Goal: Task Accomplishment & Management: Use online tool/utility

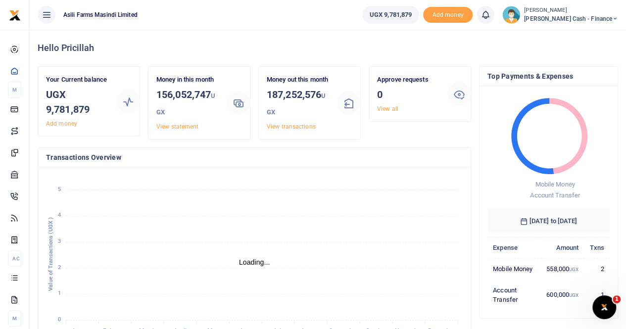
scroll to position [8, 8]
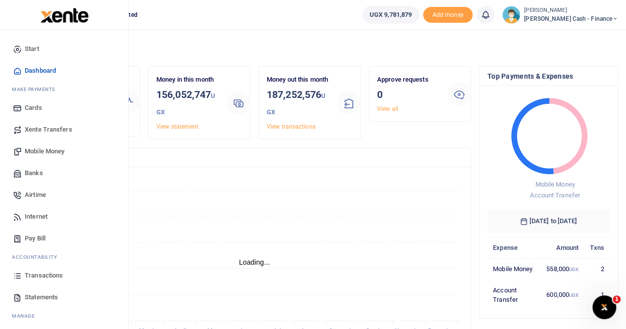
click at [44, 127] on span "Xente Transfers" at bounding box center [48, 130] width 47 height 10
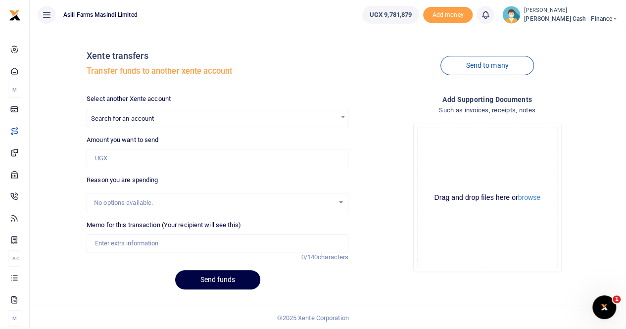
click at [133, 113] on span "Search for an account" at bounding box center [217, 117] width 261 height 15
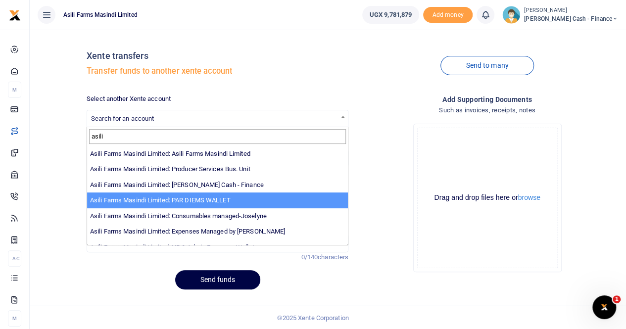
type input "asili"
select select "3369"
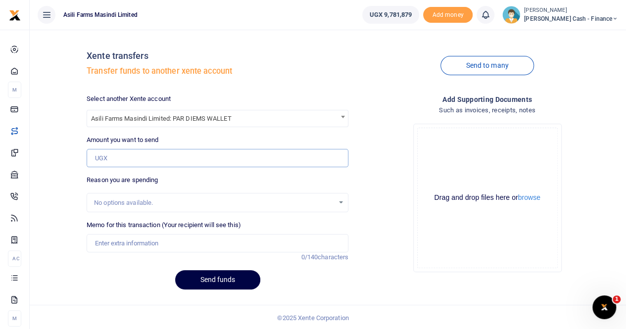
click at [127, 161] on input "Amount you want to send" at bounding box center [218, 158] width 262 height 19
type input "2,000,000"
click at [129, 240] on input "Memo for this transaction (Your recipient will see this)" at bounding box center [218, 243] width 262 height 19
type input "Transfer to Perdium wallet"
drag, startPoint x: 138, startPoint y: 243, endPoint x: 129, endPoint y: 246, distance: 9.2
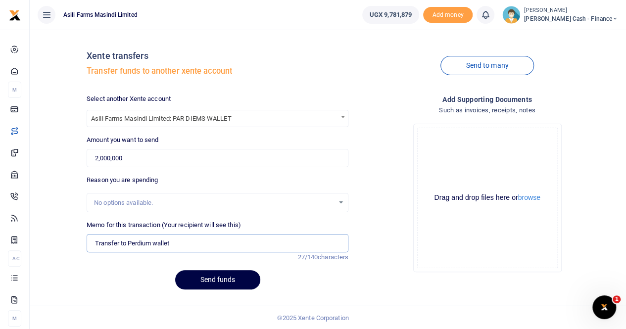
click at [129, 246] on input "Transfer to Perdium wallet" at bounding box center [218, 243] width 262 height 19
click at [191, 244] on input "Transfer to Perdium wallet" at bounding box center [218, 243] width 262 height 19
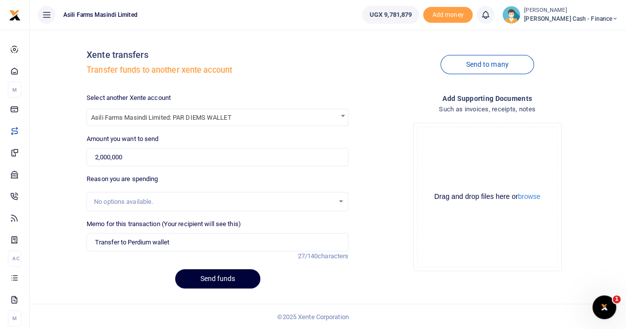
click at [212, 276] on button "Send funds" at bounding box center [217, 278] width 85 height 19
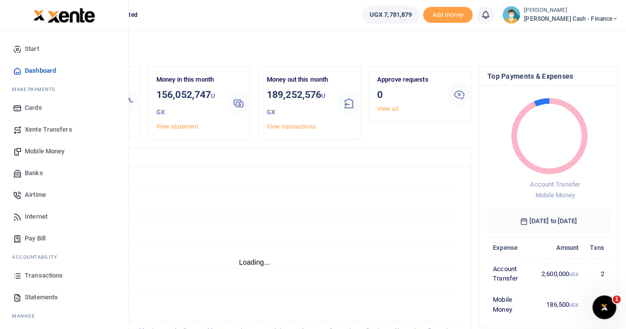
scroll to position [8, 8]
click at [49, 131] on span "Xente Transfers" at bounding box center [48, 130] width 47 height 10
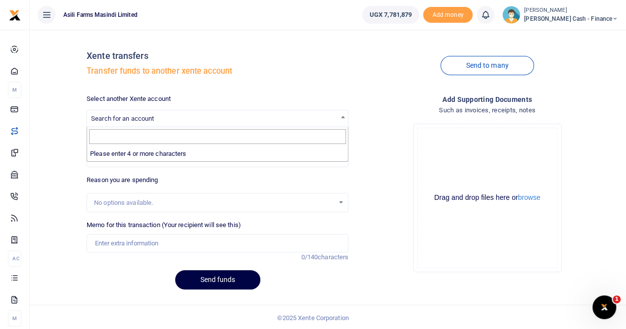
click at [113, 116] on span "Search for an account" at bounding box center [122, 118] width 63 height 7
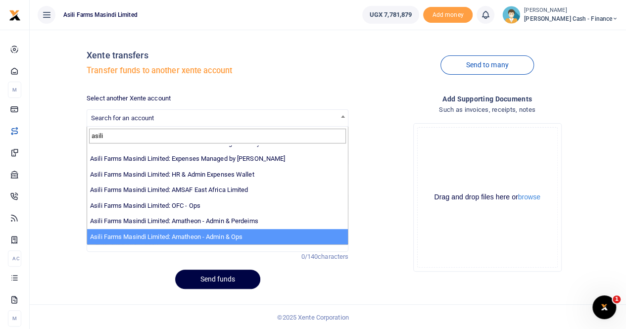
scroll to position [1, 0]
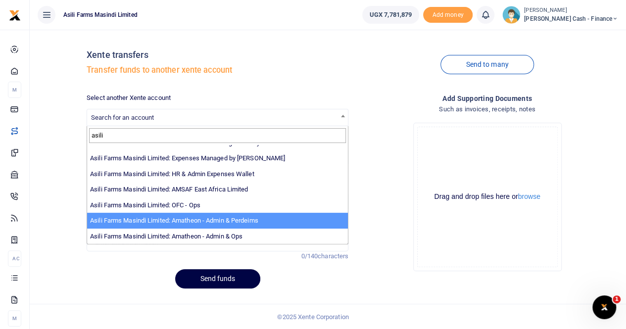
type input "asili"
select select "4039"
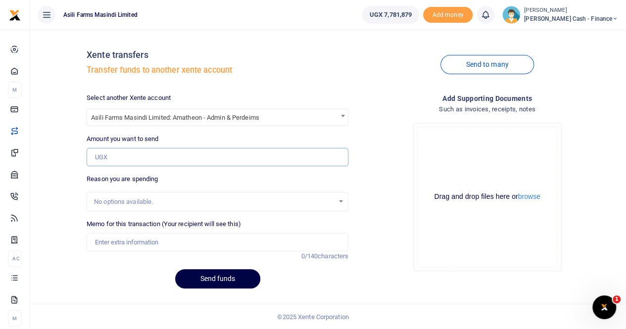
click at [124, 152] on input "Amount you want to send" at bounding box center [218, 157] width 262 height 19
click at [130, 159] on input "Amount you want to send" at bounding box center [218, 157] width 262 height 19
type input "650,000"
click at [124, 244] on input "Memo for this transaction (Your recipient will see this)" at bounding box center [218, 242] width 262 height 19
type input "Transfer to Amatheon for food budget"
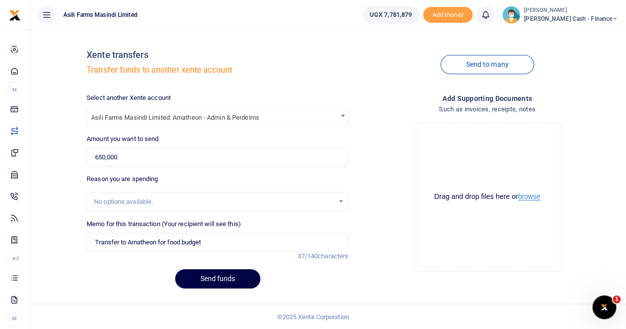
click at [525, 195] on button "browse" at bounding box center [529, 196] width 22 height 7
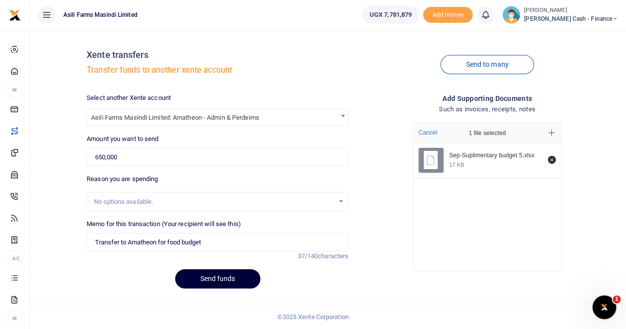
click at [205, 281] on button "Send funds" at bounding box center [217, 278] width 85 height 19
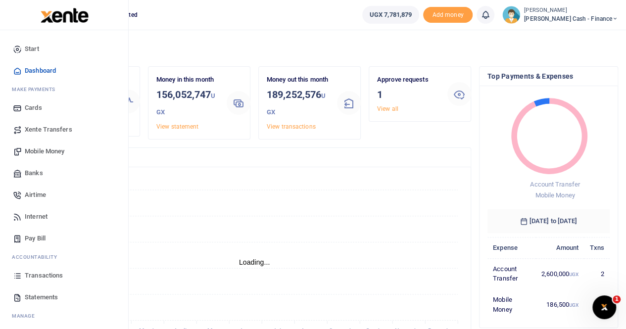
click at [45, 273] on span "Transactions" at bounding box center [44, 276] width 38 height 10
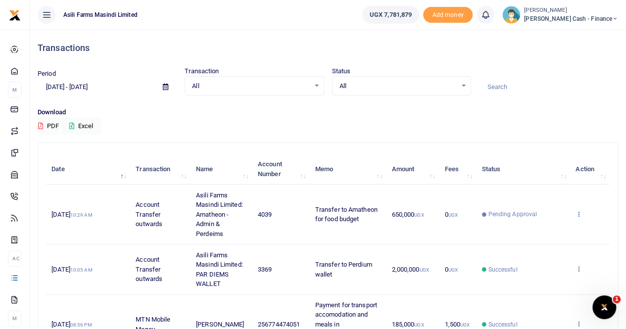
click at [578, 212] on icon at bounding box center [578, 213] width 6 height 7
click at [527, 227] on link "View details" at bounding box center [542, 230] width 78 height 14
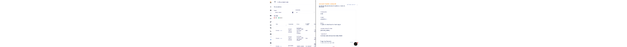
scroll to position [98, 0]
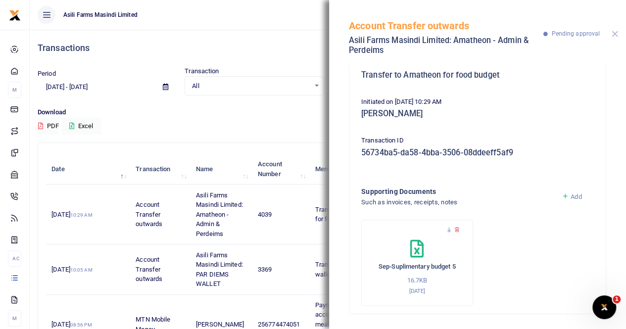
click at [613, 34] on button "Close" at bounding box center [614, 34] width 6 height 6
